Goal: Answer question/provide support: Share knowledge or assist other users

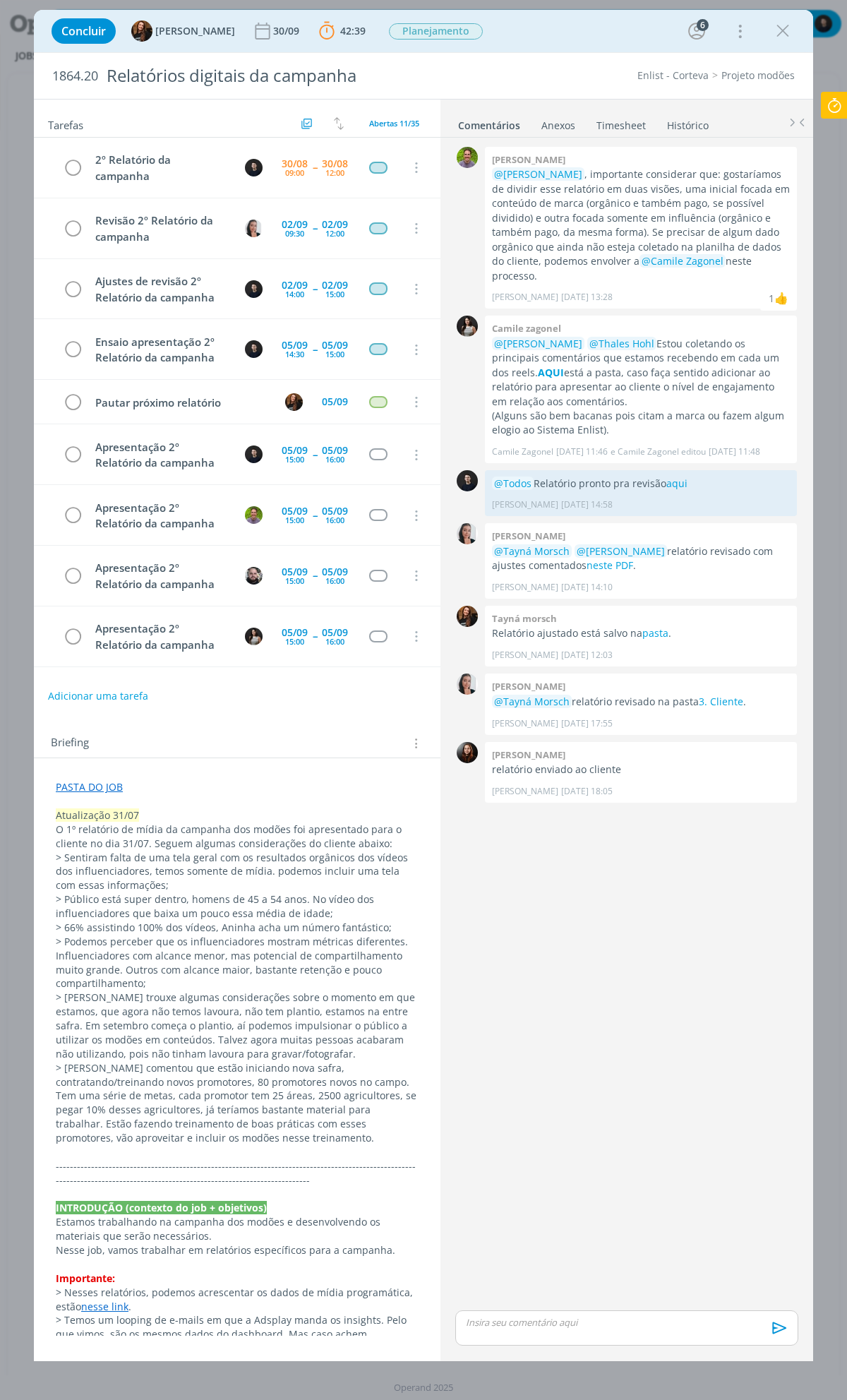
click at [94, 785] on link "PASTA DO JOB" at bounding box center [89, 786] width 67 height 13
click at [133, 814] on link "[URL][DOMAIN_NAME]" at bounding box center [147, 814] width 107 height 18
click at [832, 115] on icon at bounding box center [835, 105] width 25 height 27
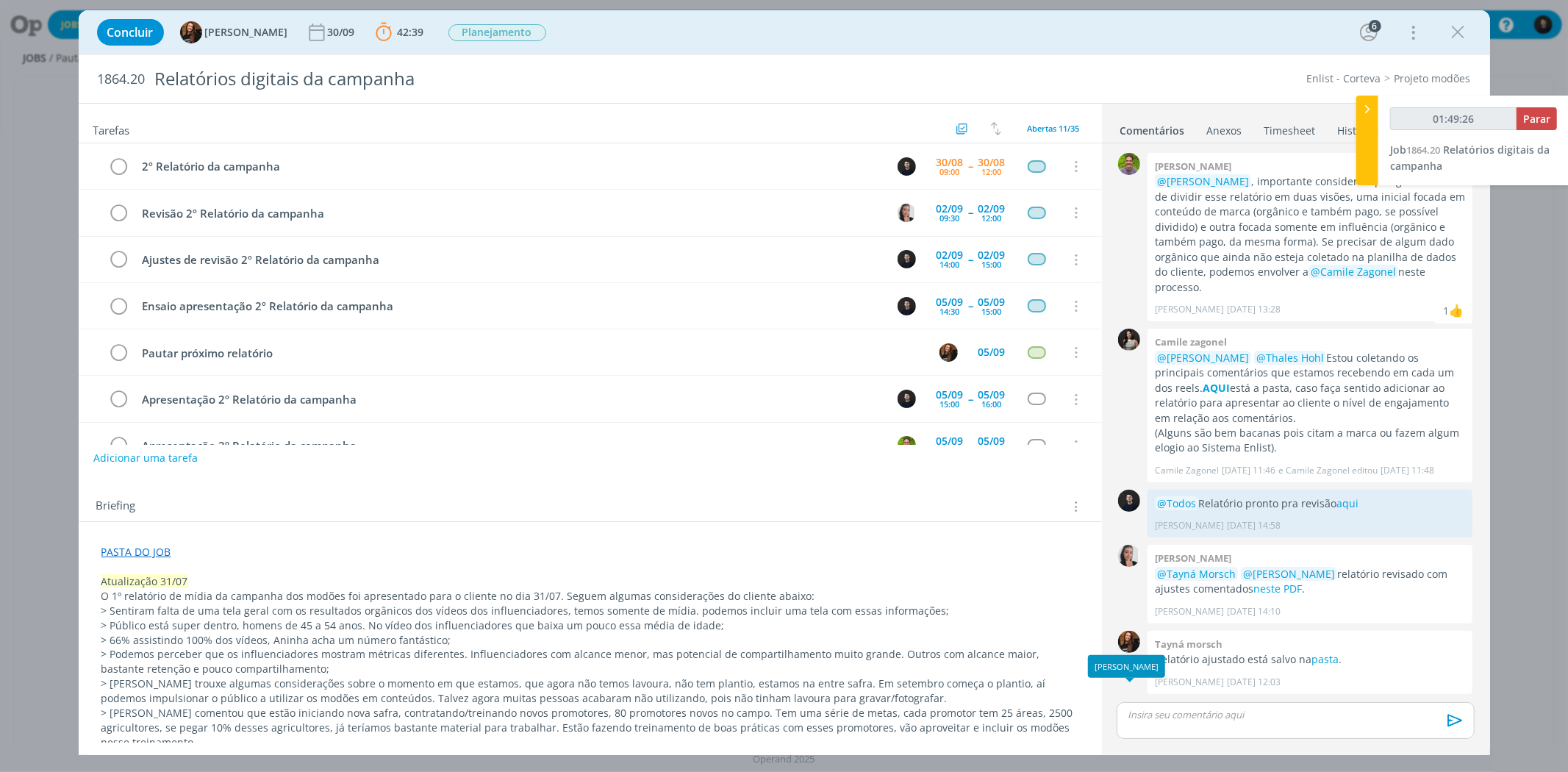
click at [882, 713] on p "dialog" at bounding box center [1295, 714] width 334 height 13
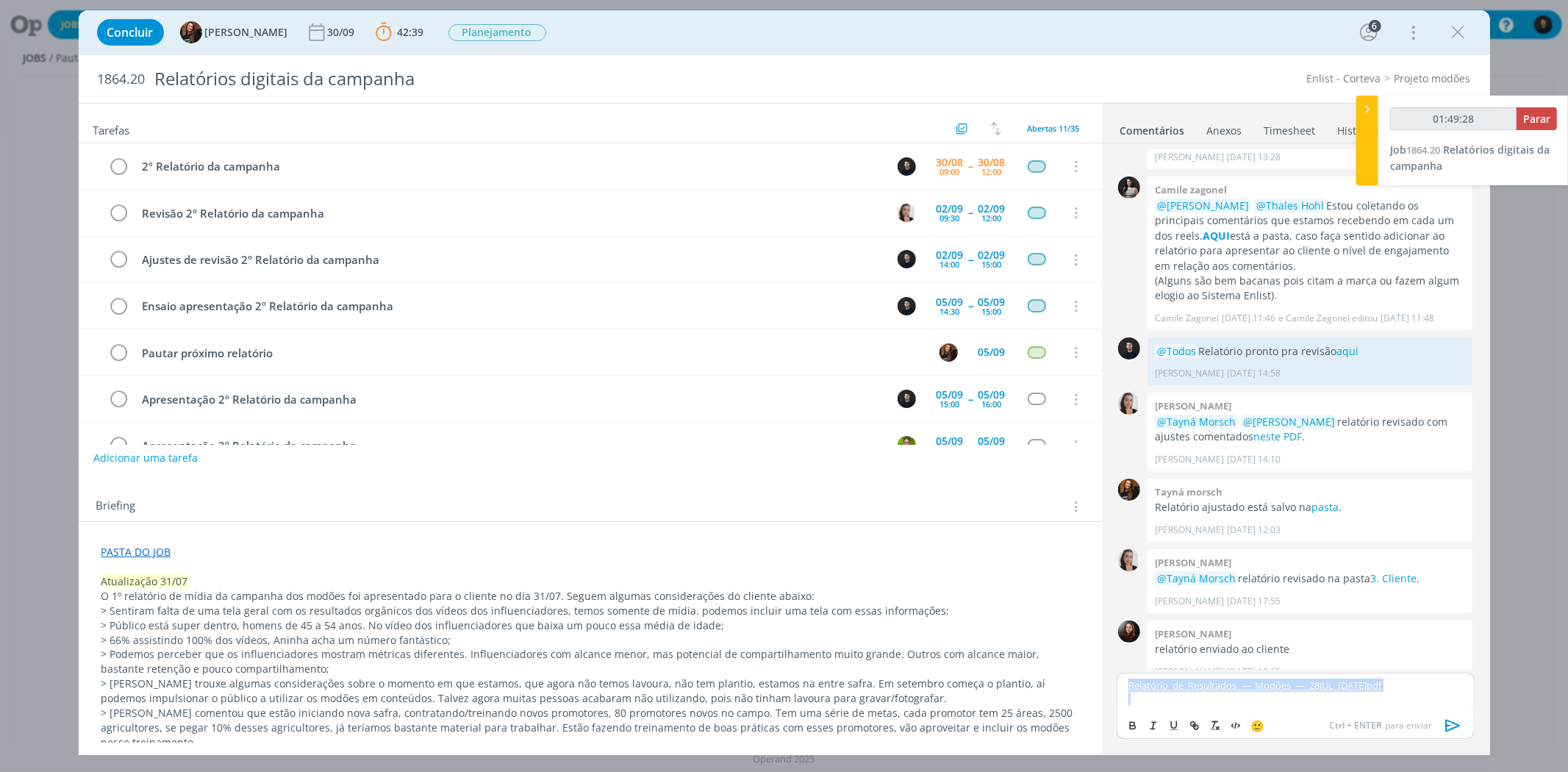
type input "01:49:29"
type input "01:49:44"
click at [882, 728] on icon "dialog" at bounding box center [1195, 726] width 12 height 12
type input "aqui"
type input "01:49:45"
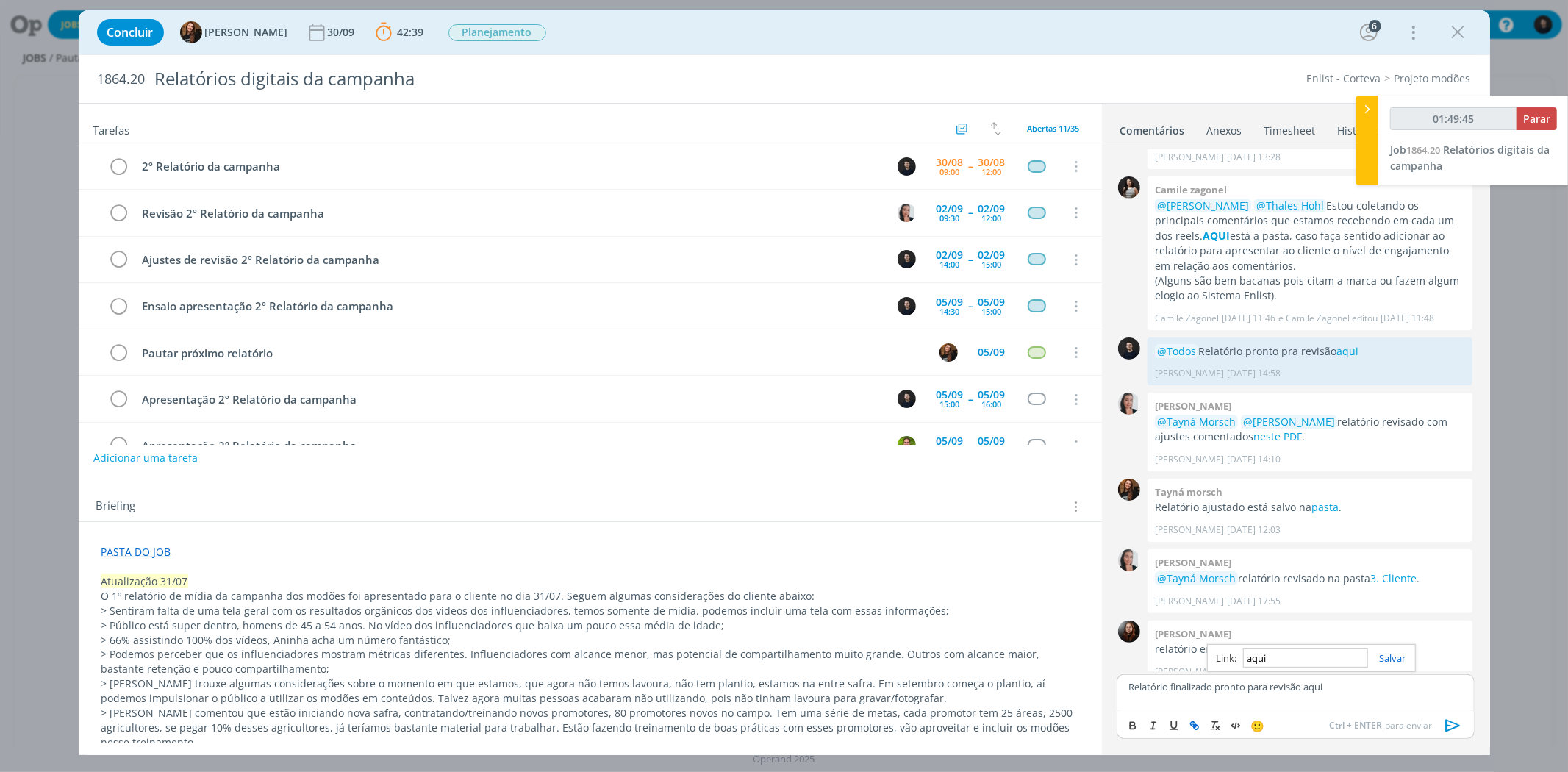
paste input "[URL][DOMAIN_NAME]"
type input "[URL][DOMAIN_NAME]"
type input "01:49:46"
type input "[URL][DOMAIN_NAME]"
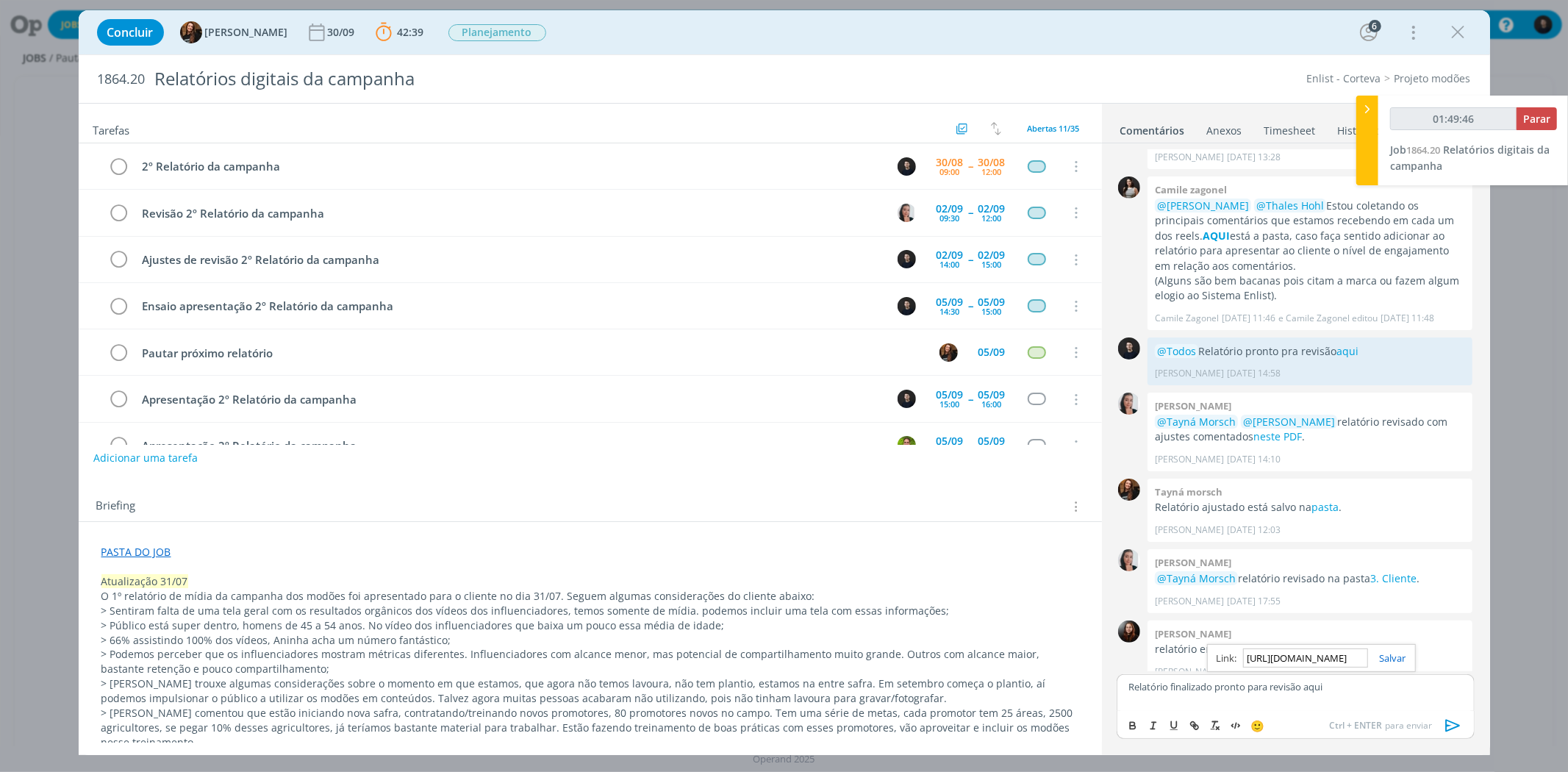
click at [882, 698] on div "Relatório finalizado pronto para revisão aqui" at bounding box center [1295, 692] width 357 height 36
drag, startPoint x: 1335, startPoint y: 692, endPoint x: 1307, endPoint y: 689, distance: 28.2
click at [882, 689] on p "Relatório finalizado pronto para revisão aqui" at bounding box center [1295, 687] width 334 height 13
type input "01:49:49"
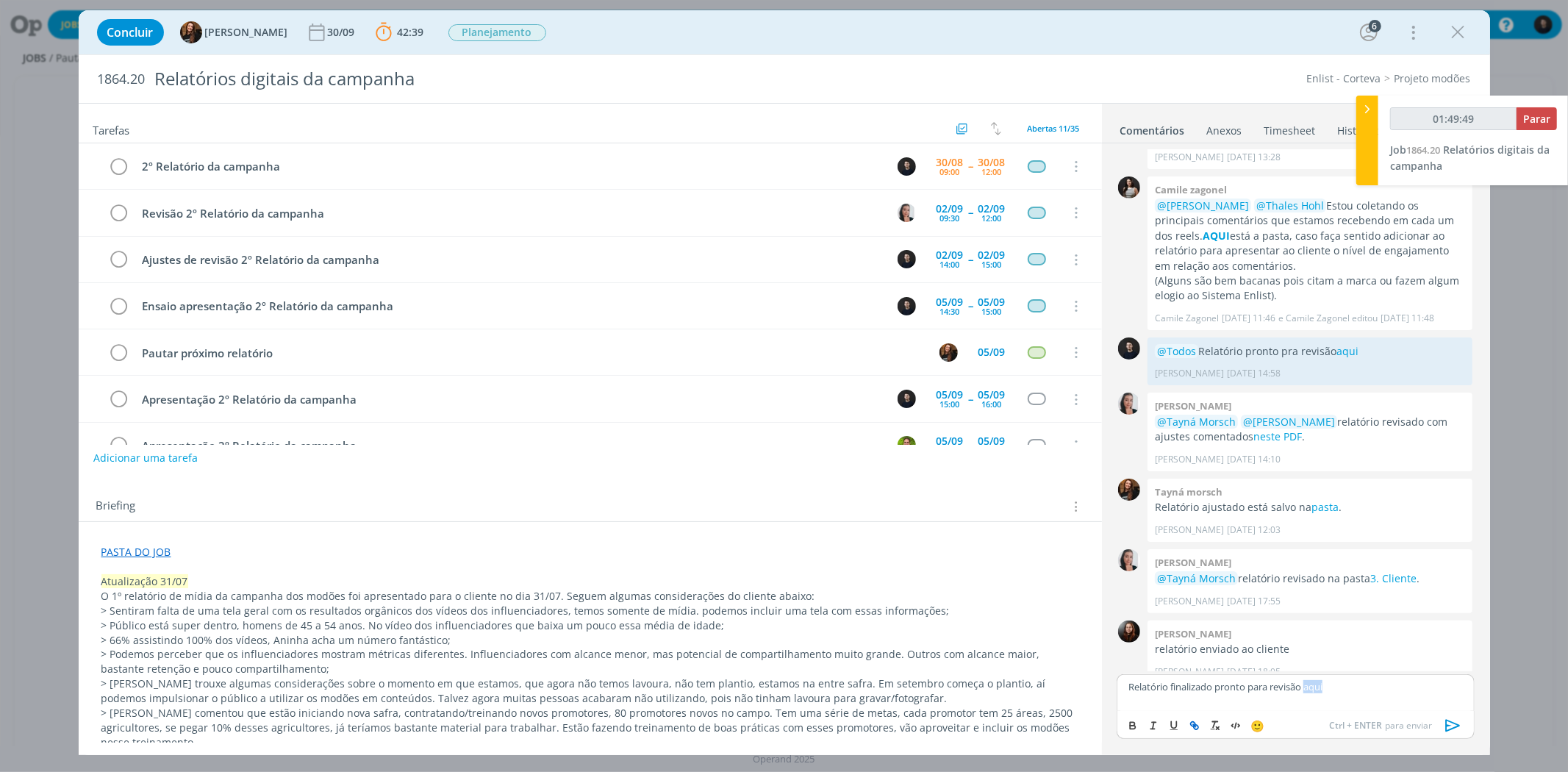
click at [882, 732] on button "dialog" at bounding box center [1195, 726] width 21 height 18
type input "aqui"
type input "01:49:50"
paste input "[URL][DOMAIN_NAME]"
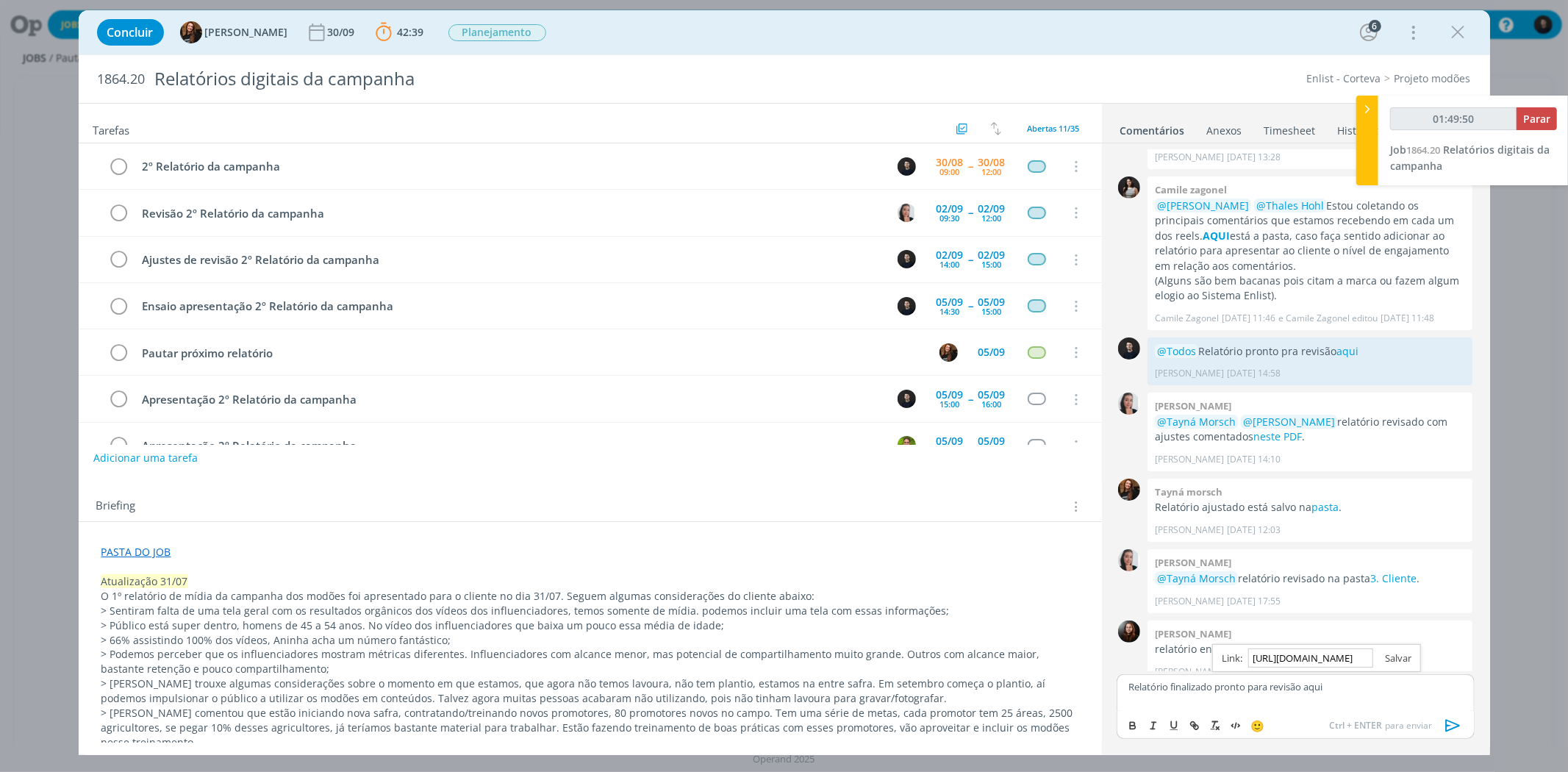
type input "[URL][DOMAIN_NAME]"
click at [882, 664] on link "dialog" at bounding box center [1392, 657] width 38 height 13
click at [882, 689] on p "Relatório finalizado pronto para revisão aqui" at bounding box center [1295, 687] width 334 height 13
click at [882, 657] on p "Ainda preciso adicionar o dados da LP então ainda vou atualizar alguns dados" at bounding box center [1295, 670] width 334 height 28
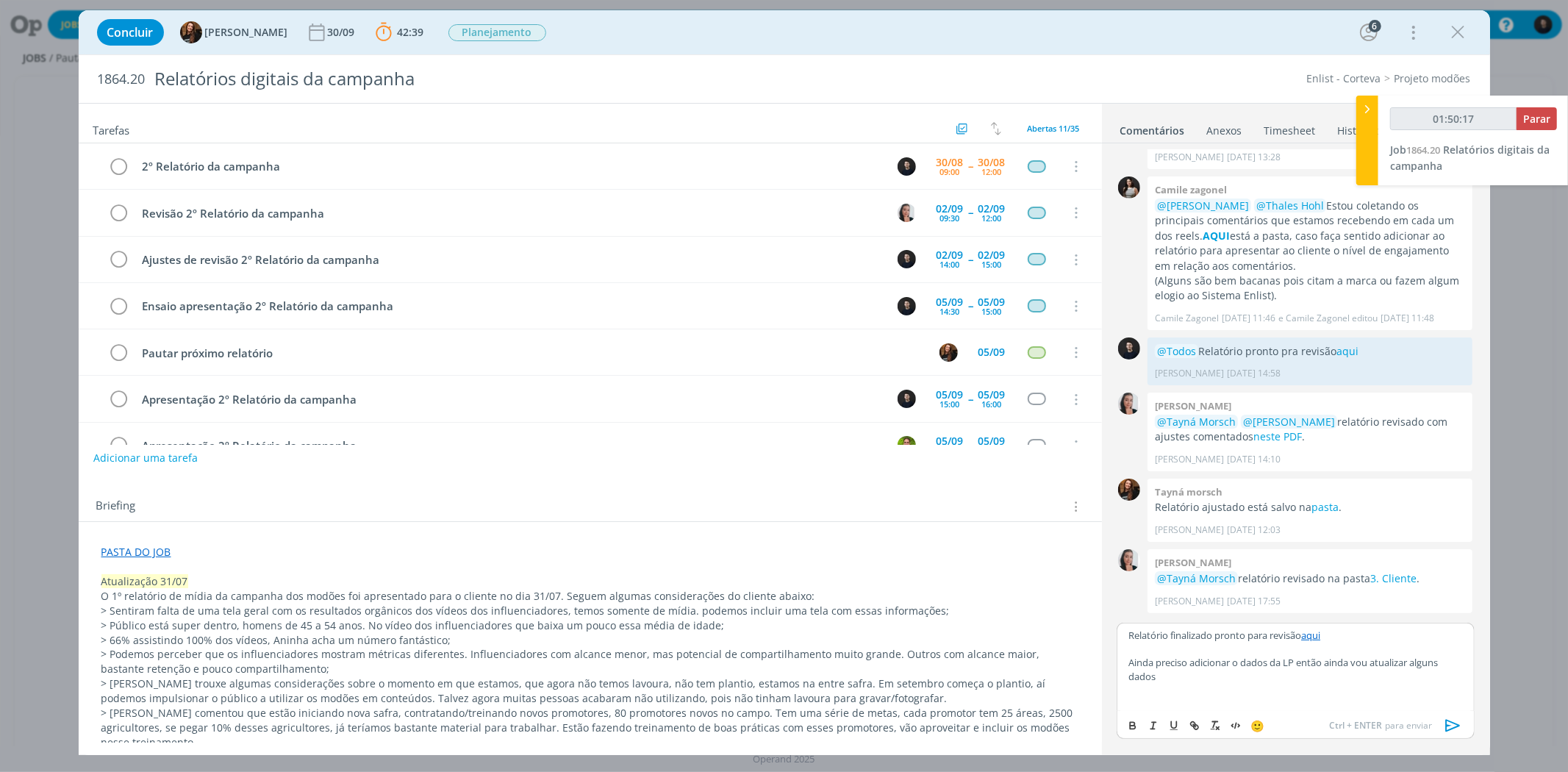
click at [0, 0] on lt-span "os dados" at bounding box center [0, 0] width 0 height 0
click at [882, 681] on p "Ainda preciso adicionar os dados da LP então ainda vou atualizar alguns dados" at bounding box center [1295, 670] width 334 height 28
click at [882, 680] on p "Ainda preciso adicionar os dados da LP então ainda vou atualizar algumas telas …" at bounding box center [1295, 670] width 334 height 28
click at [882, 681] on p "Ainda preciso adicionar os dados da LP então ainda vou atualizar algumas telas …" at bounding box center [1295, 670] width 334 height 28
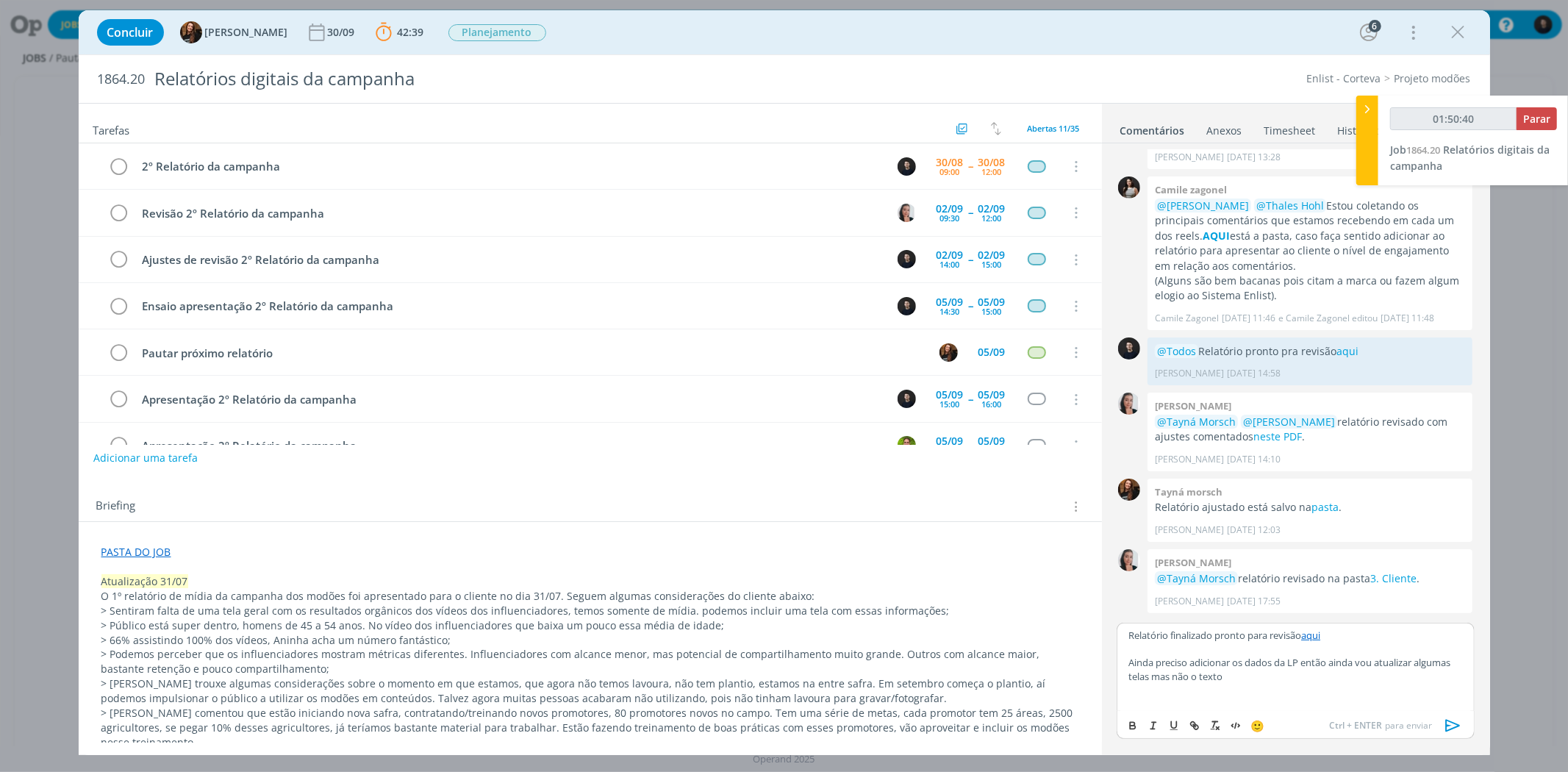
click at [882, 722] on icon "dialog" at bounding box center [1453, 726] width 22 height 22
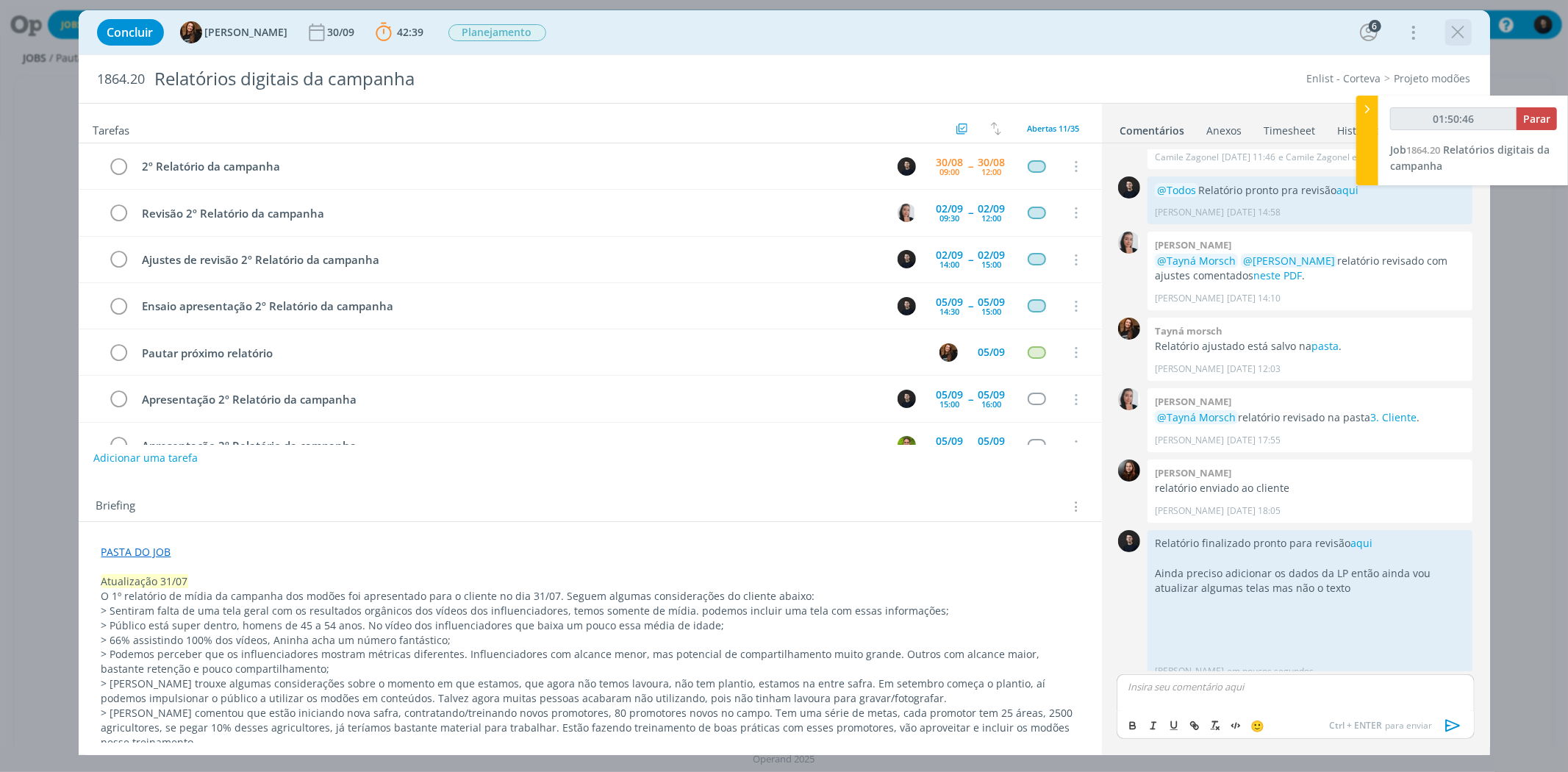
click at [882, 33] on icon "dialog" at bounding box center [1458, 32] width 22 height 22
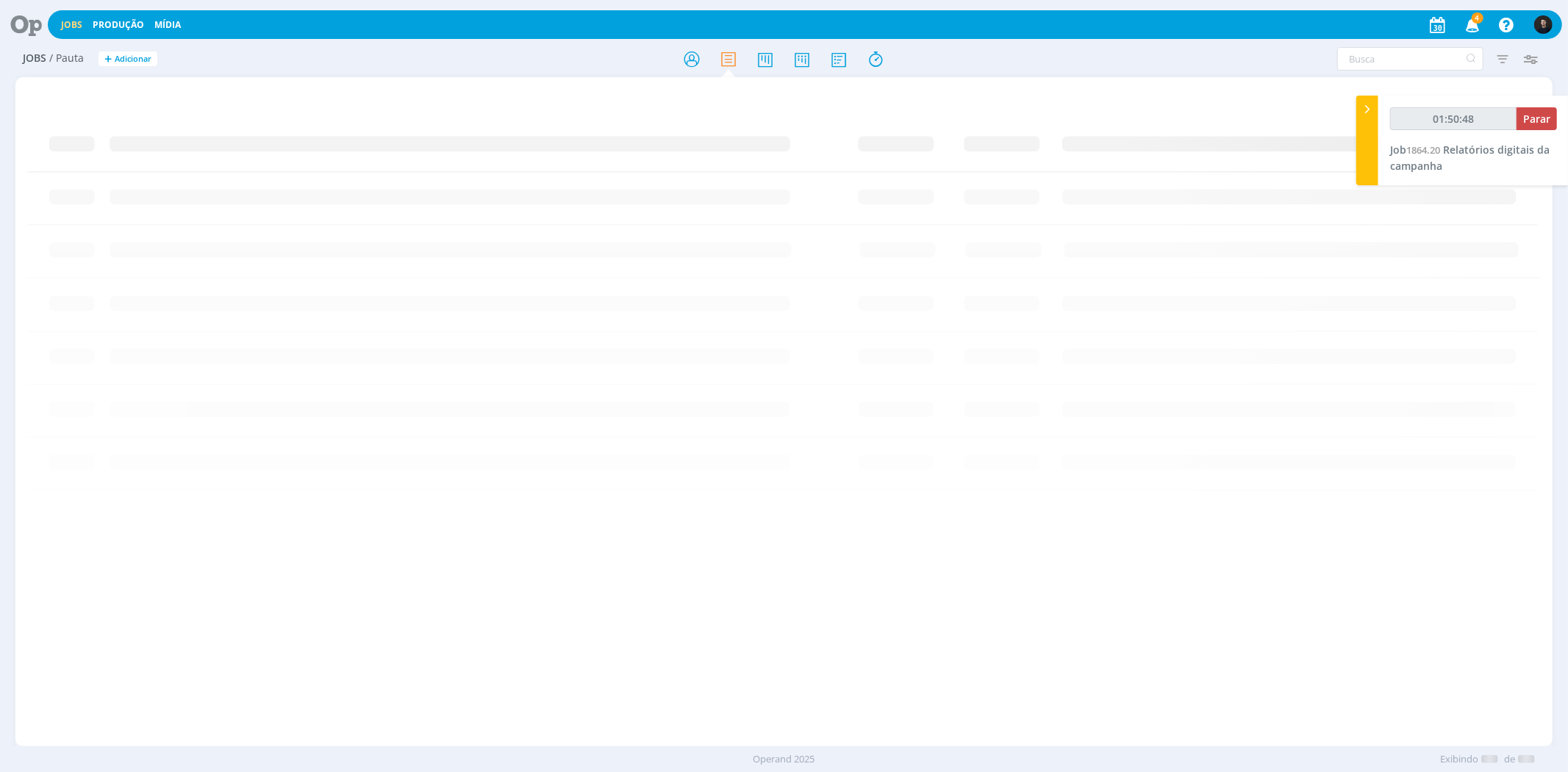
click at [882, 48] on div at bounding box center [784, 58] width 513 height 27
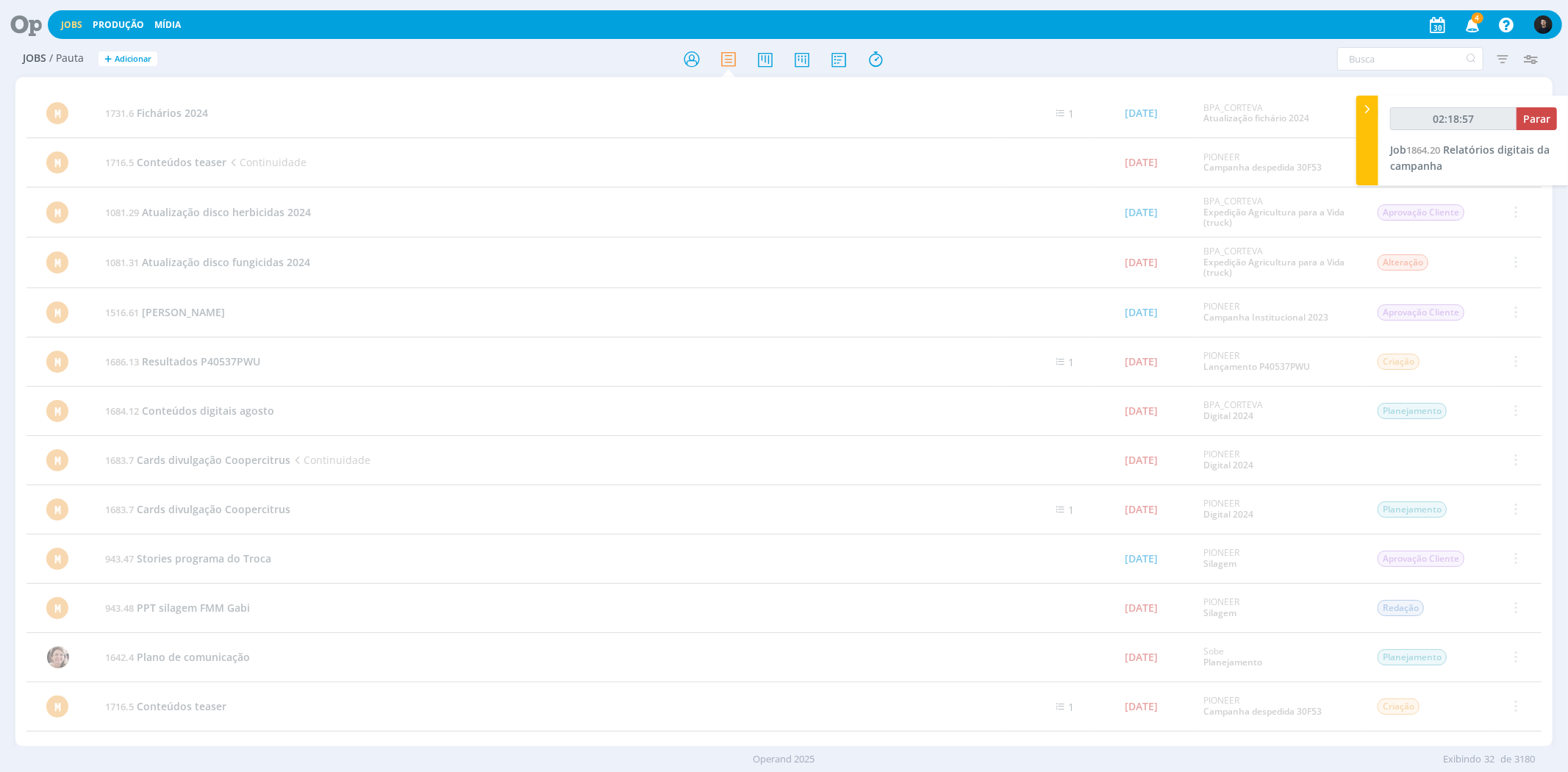
type input "02:19:57"
